Goal: Task Accomplishment & Management: Check status

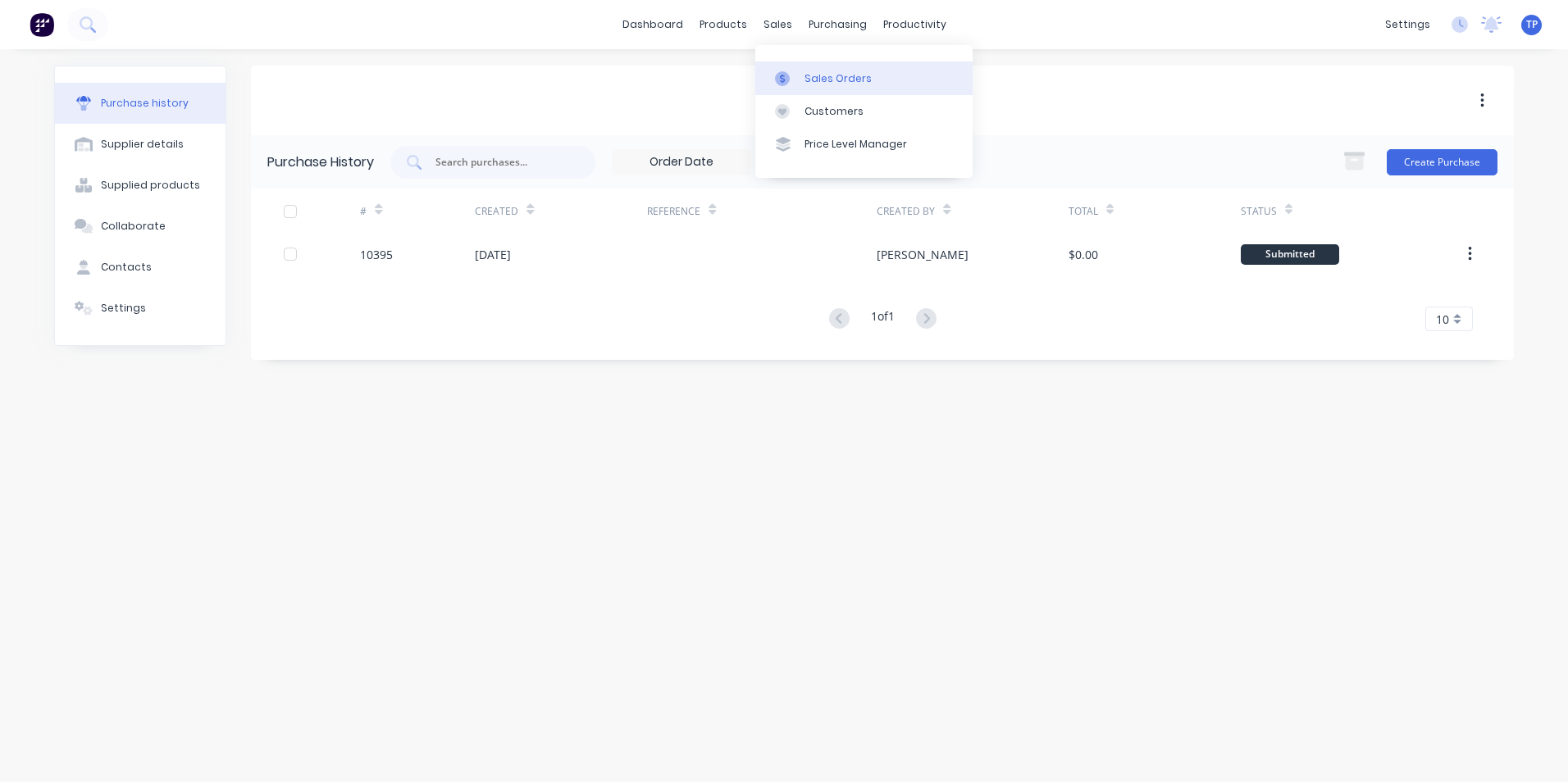
click at [812, 77] on div "Sales Orders" at bounding box center [838, 79] width 67 height 15
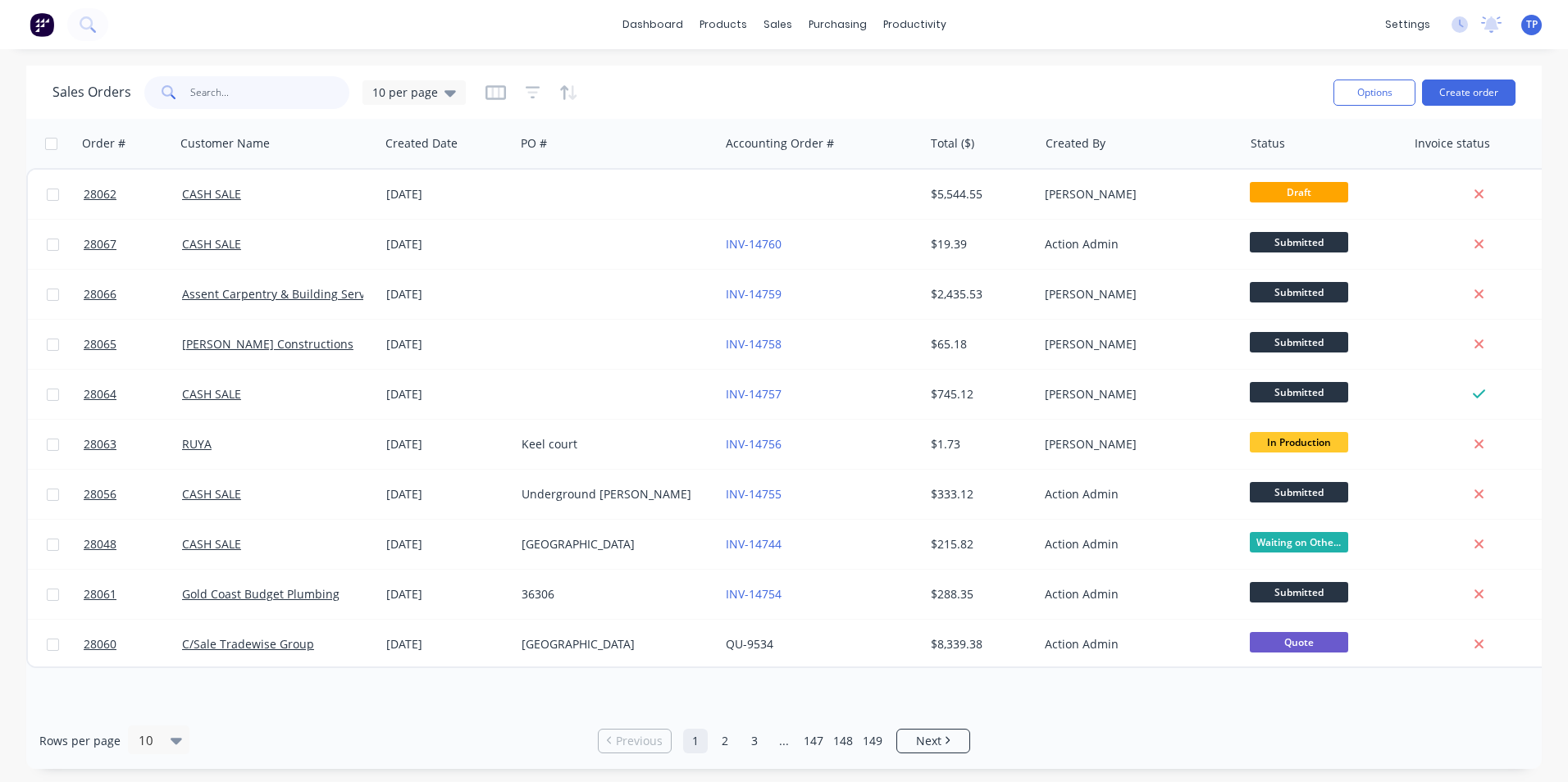
click at [254, 94] on input "text" at bounding box center [270, 92] width 160 height 32
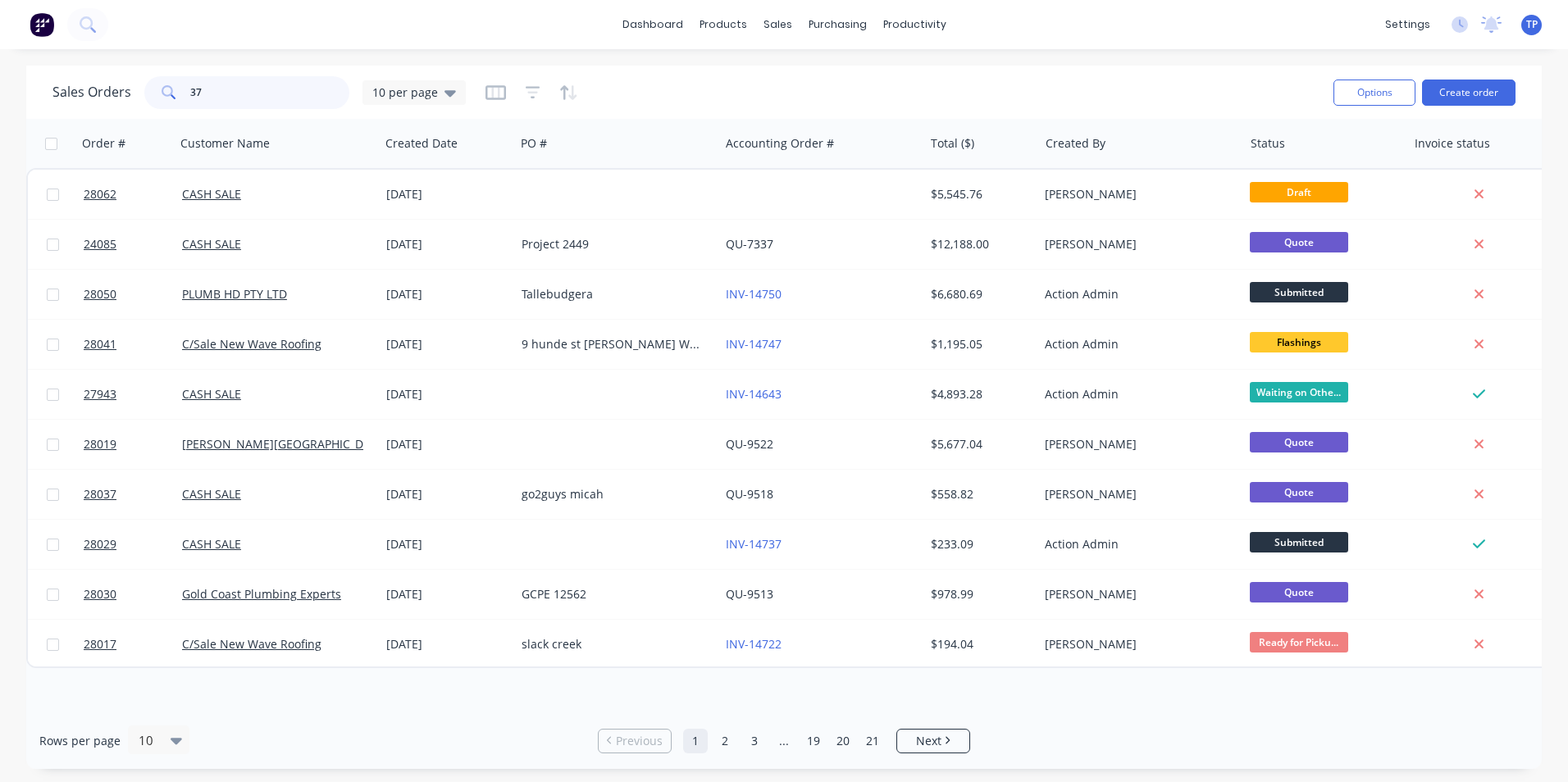
click at [191, 87] on input "37" at bounding box center [270, 92] width 160 height 32
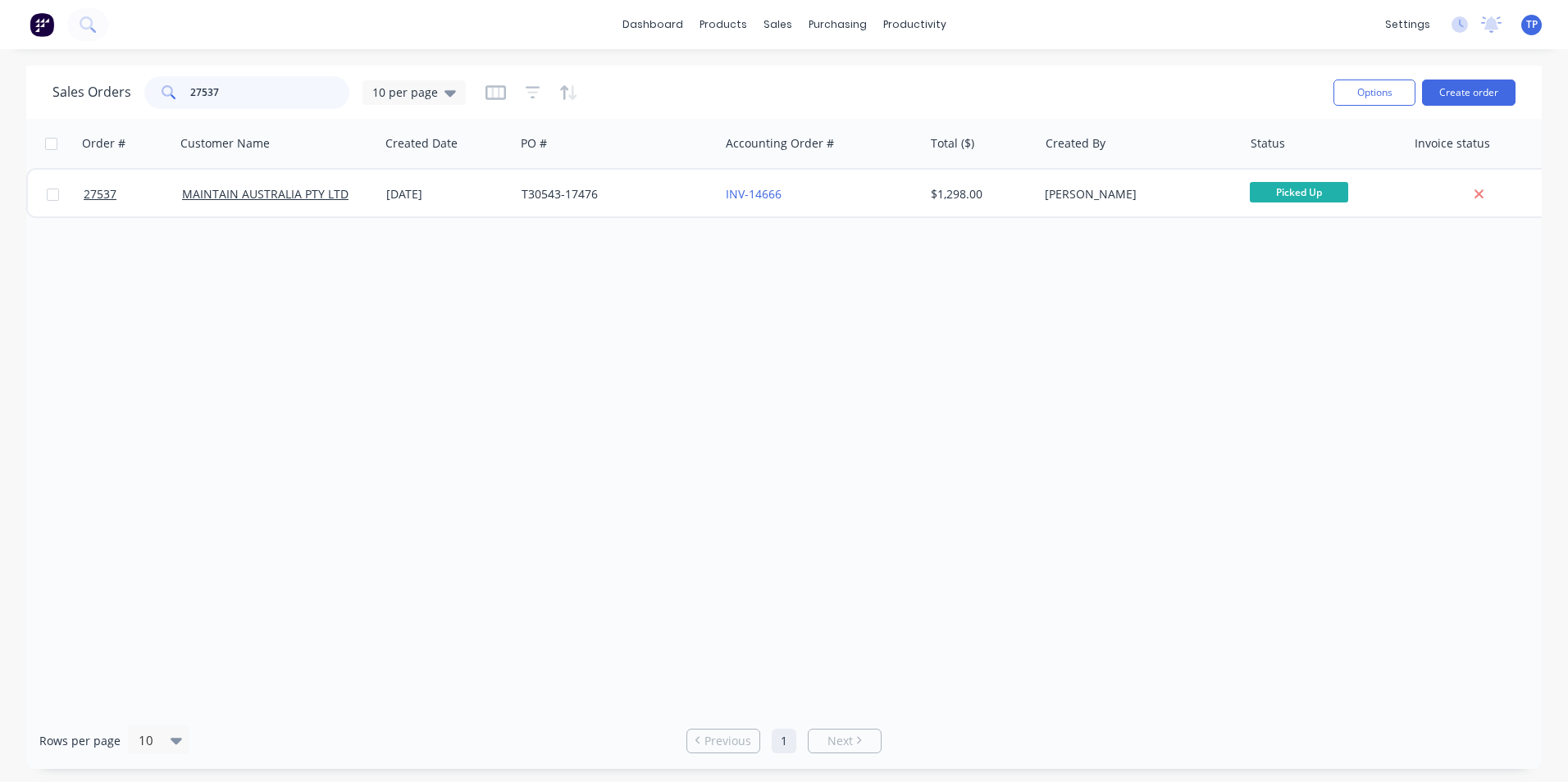
click at [232, 96] on input "27537" at bounding box center [270, 92] width 160 height 32
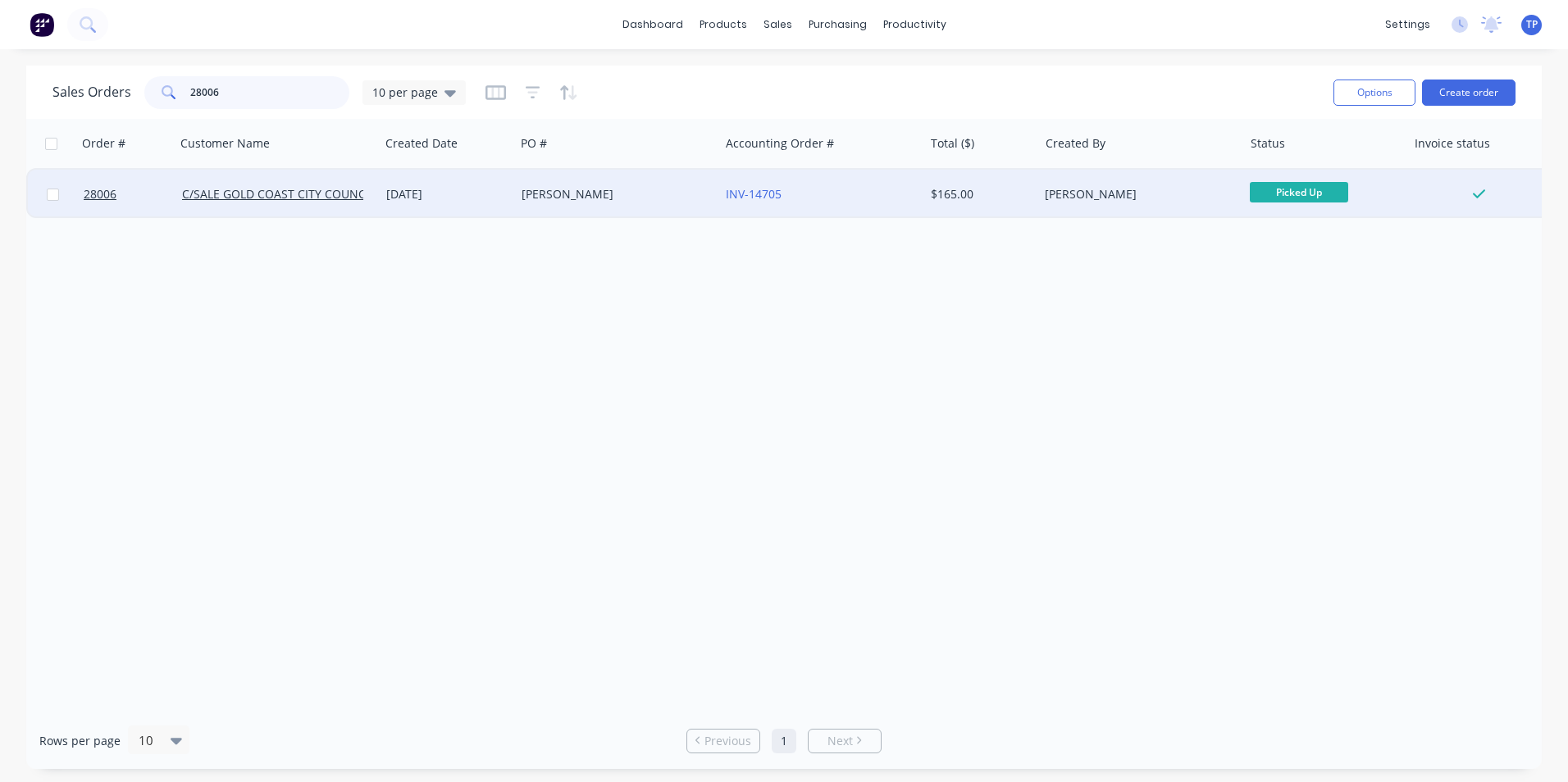
type input "28006"
click at [632, 191] on div "[PERSON_NAME]" at bounding box center [613, 195] width 182 height 17
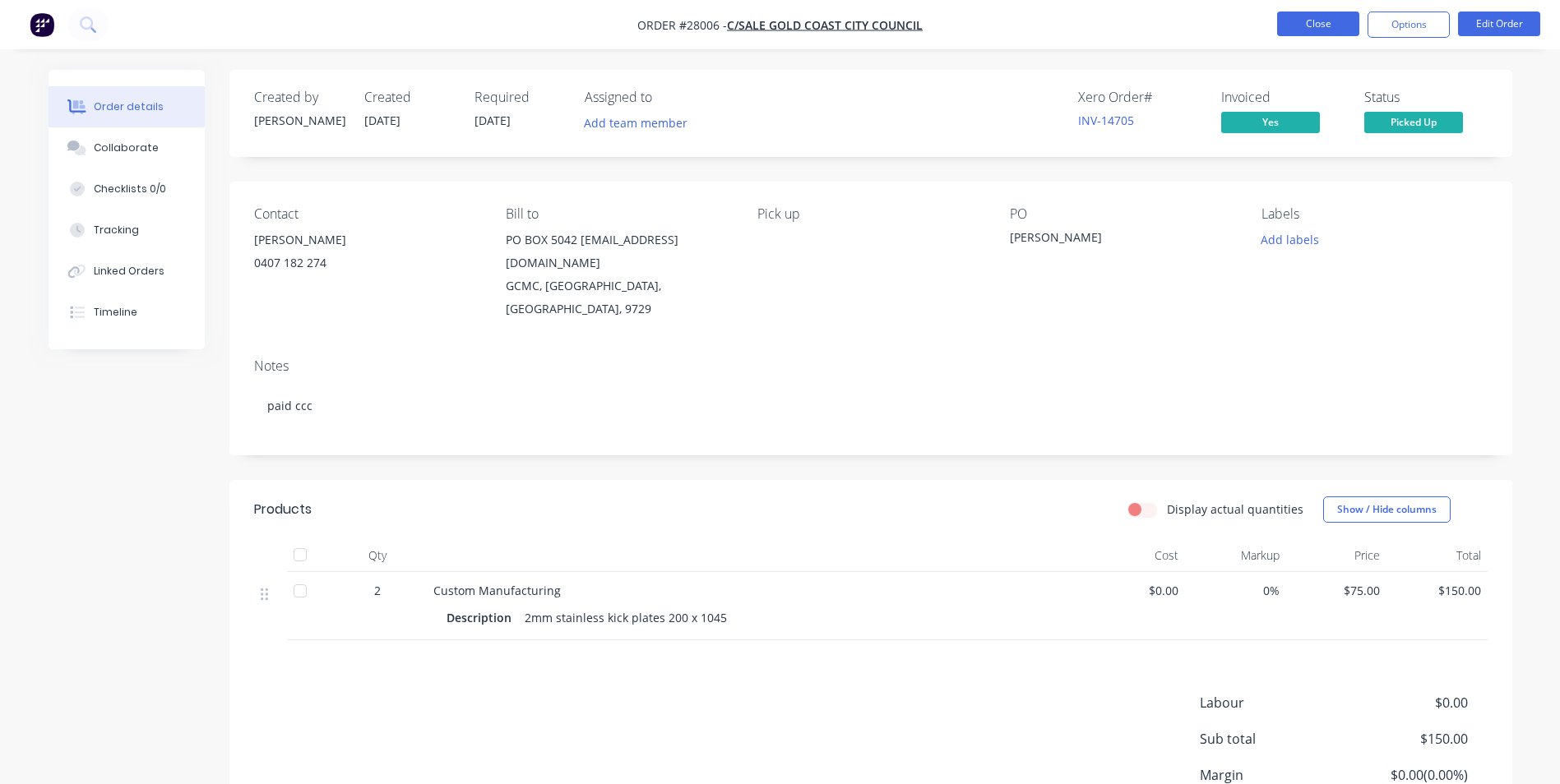
click at [1311, 25] on button "Close" at bounding box center [1317, 24] width 83 height 25
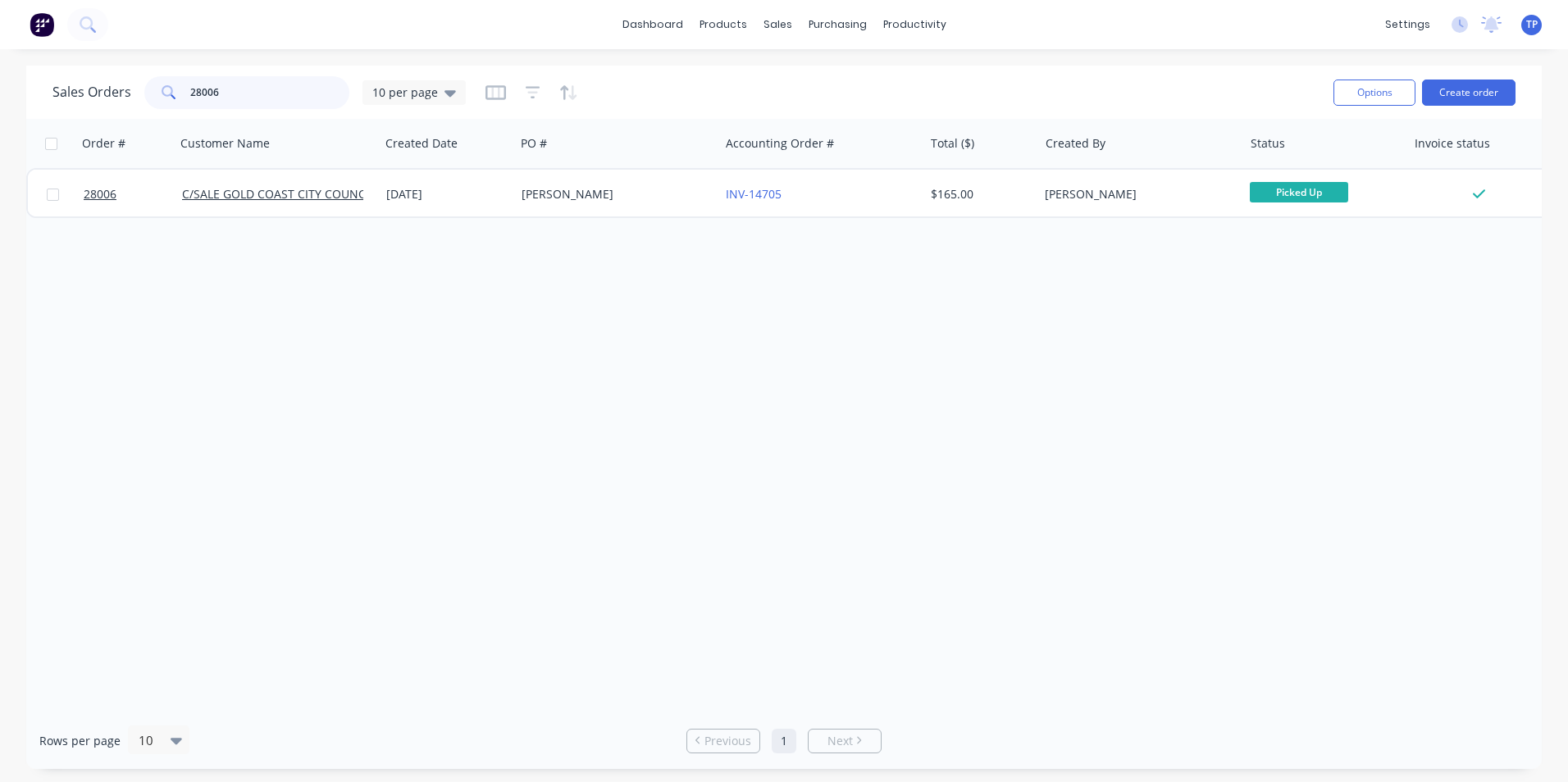
click at [239, 87] on input "28006" at bounding box center [270, 92] width 160 height 32
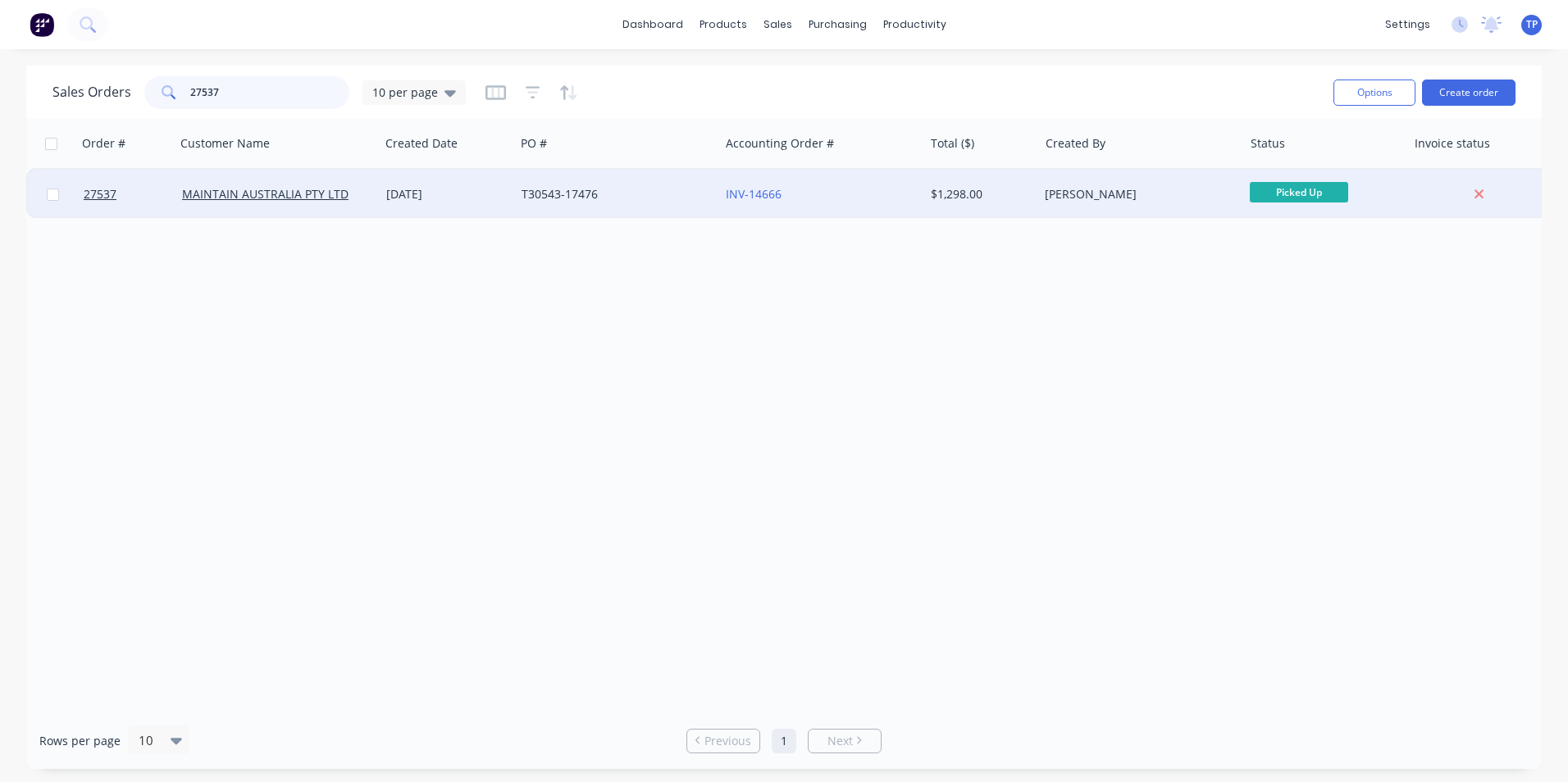
type input "27537"
click at [856, 185] on div "INV-14666" at bounding box center [821, 194] width 204 height 49
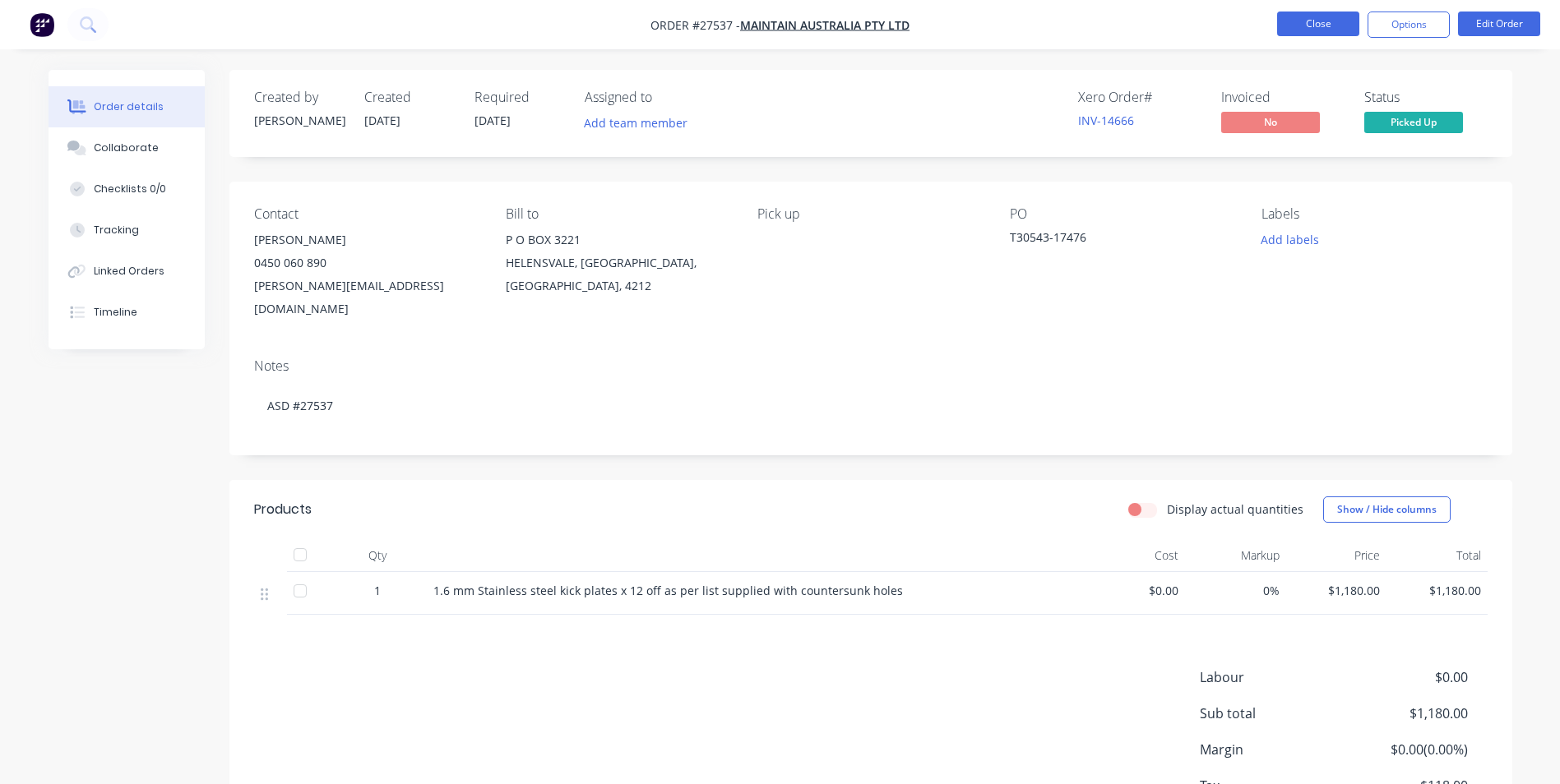
click at [1287, 26] on button "Close" at bounding box center [1317, 24] width 83 height 25
